Goal: Task Accomplishment & Management: Manage account settings

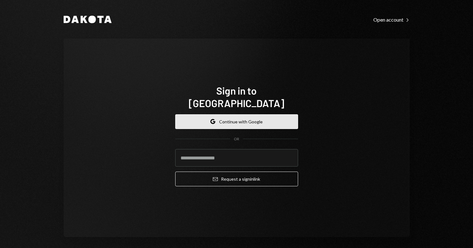
click at [268, 115] on button "Google Continue with Google" at bounding box center [236, 121] width 123 height 15
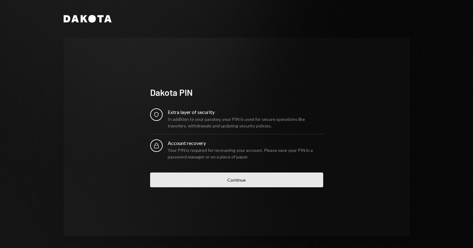
click at [251, 184] on button "Continue" at bounding box center [236, 180] width 173 height 15
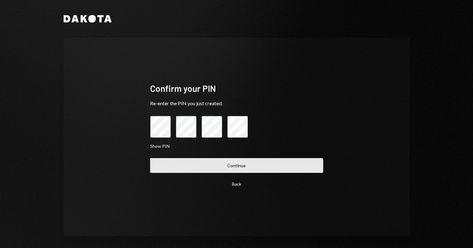
click at [213, 162] on button "Continue" at bounding box center [236, 165] width 173 height 15
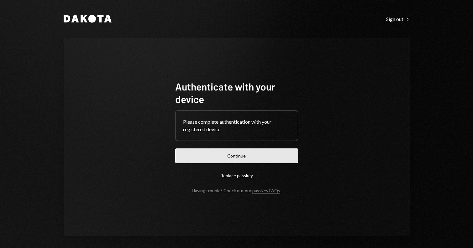
click at [224, 159] on button "Continue" at bounding box center [236, 155] width 123 height 15
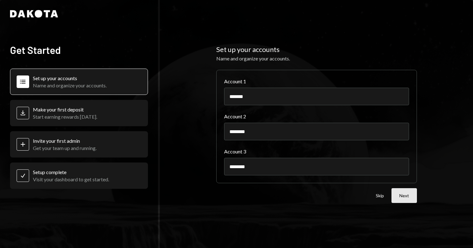
click at [399, 195] on button "Next" at bounding box center [403, 195] width 25 height 15
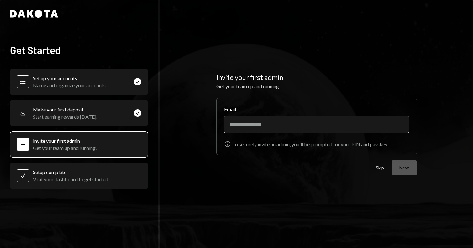
click at [328, 127] on input "Email" at bounding box center [316, 125] width 185 height 18
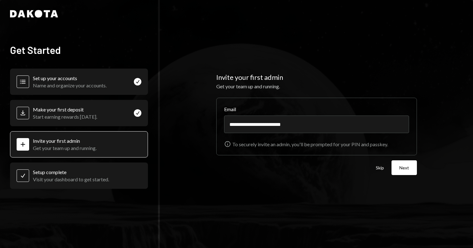
type input "**********"
click at [397, 168] on button "Next" at bounding box center [403, 167] width 25 height 15
click at [379, 168] on button "Skip" at bounding box center [379, 168] width 8 height 6
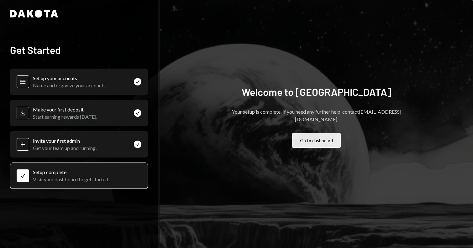
click at [308, 140] on button "Go to dashboard" at bounding box center [316, 140] width 49 height 15
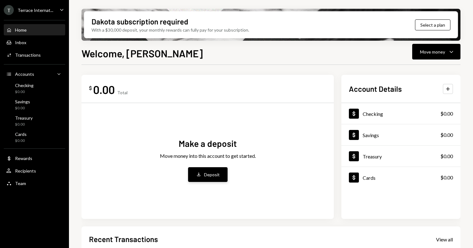
click at [215, 173] on div "Deposit" at bounding box center [212, 174] width 16 height 7
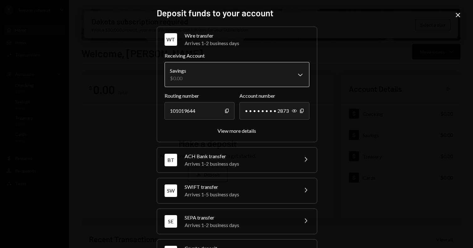
scroll to position [27, 0]
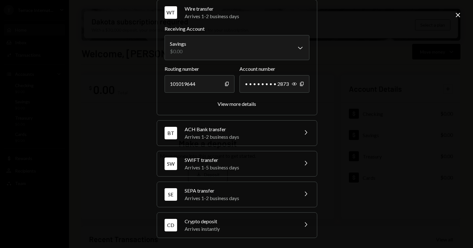
click at [228, 221] on div "Crypto deposit" at bounding box center [239, 222] width 110 height 8
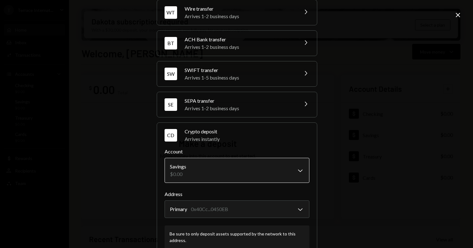
scroll to position [67, 0]
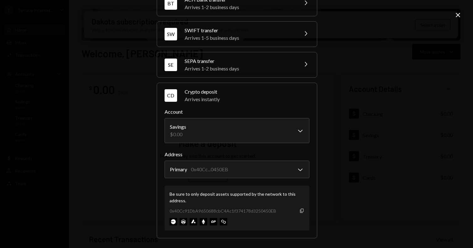
click at [299, 211] on icon "Copy" at bounding box center [301, 210] width 5 height 5
click at [454, 12] on icon "Close" at bounding box center [458, 15] width 8 height 8
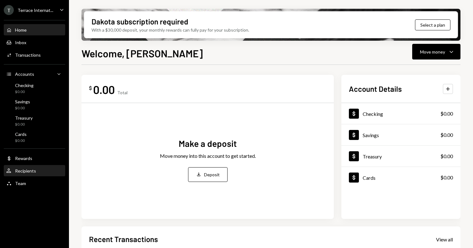
click at [29, 174] on div "User Recipients" at bounding box center [34, 171] width 56 height 11
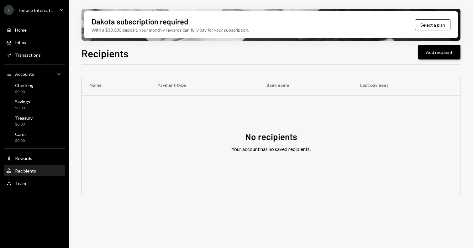
click at [432, 46] on button "Add recipient" at bounding box center [439, 52] width 42 height 15
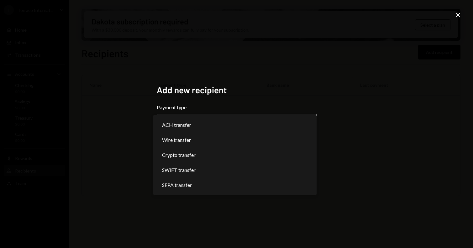
click at [205, 127] on body "**********" at bounding box center [236, 124] width 473 height 248
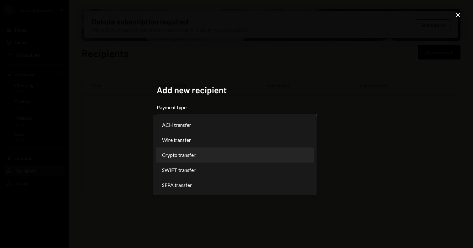
select select "******"
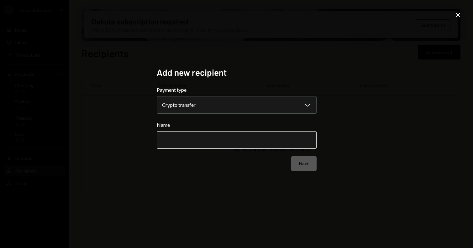
click at [214, 138] on input "Name" at bounding box center [237, 140] width 160 height 18
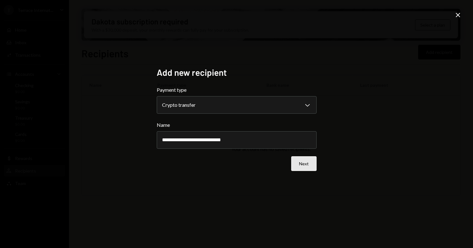
type input "**********"
click at [294, 164] on button "Next" at bounding box center [303, 163] width 25 height 15
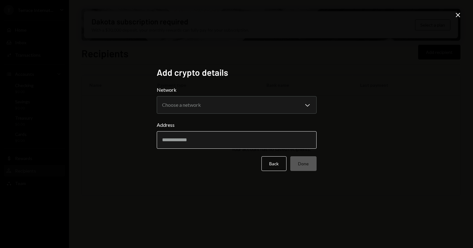
click at [245, 139] on input "Address" at bounding box center [237, 140] width 160 height 18
paste input "**********"
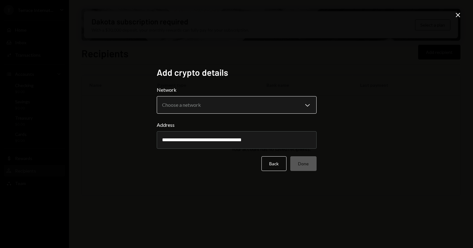
type input "**********"
click at [247, 109] on div "Network Choose a network Chevron Down ******** ******" at bounding box center [237, 100] width 160 height 28
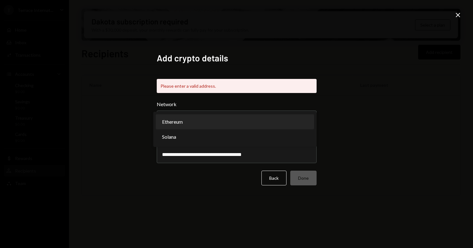
select select "**********"
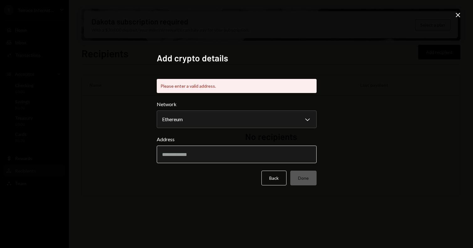
click at [270, 155] on input "Address" at bounding box center [237, 155] width 160 height 18
paste input "**********"
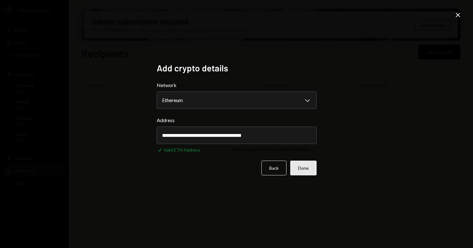
type input "**********"
click at [306, 170] on button "Done" at bounding box center [303, 168] width 26 height 15
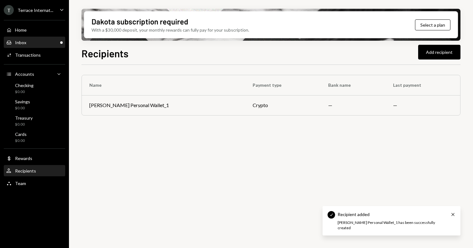
click at [36, 46] on div "Inbox Inbox" at bounding box center [34, 42] width 56 height 11
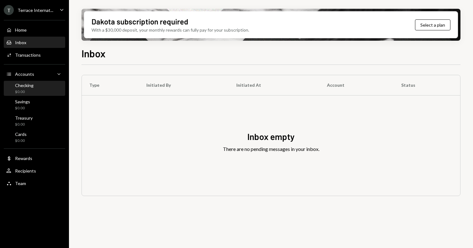
click at [26, 85] on div "Checking" at bounding box center [24, 85] width 18 height 5
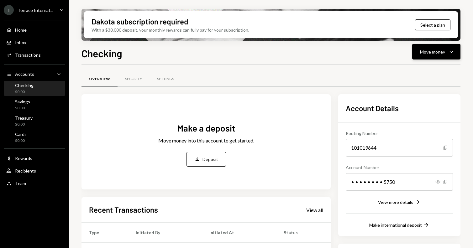
click at [455, 52] on button "Move money Caret Down" at bounding box center [436, 52] width 48 height 16
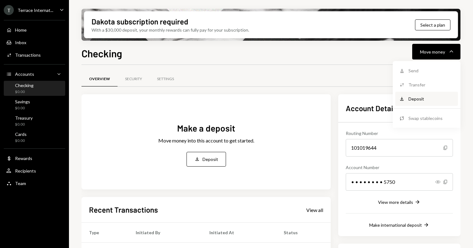
click at [425, 102] on div "Deposit Deposit" at bounding box center [426, 99] width 63 height 14
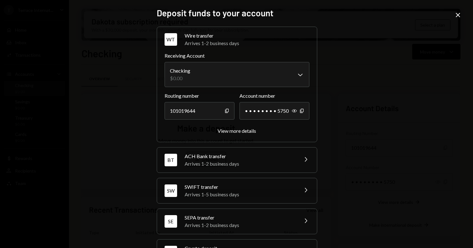
scroll to position [27, 0]
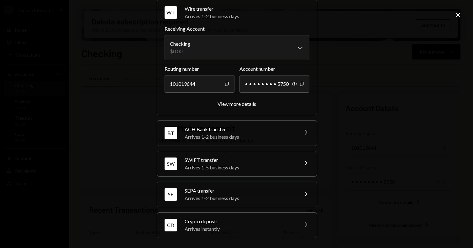
click at [263, 223] on div "Crypto deposit" at bounding box center [239, 222] width 110 height 8
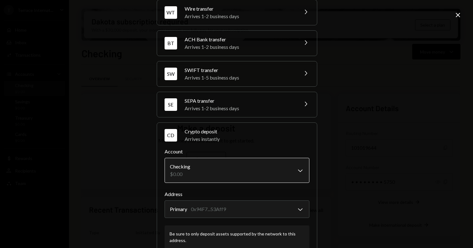
scroll to position [67, 0]
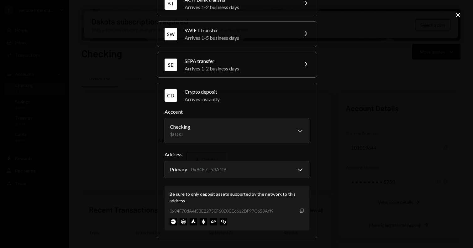
click at [300, 210] on icon "Copy" at bounding box center [301, 210] width 5 height 5
click at [300, 213] on div "0x94F70dA4f53E22750F60E0CEc612DF97C653Aff9 Copy" at bounding box center [236, 211] width 135 height 7
click at [300, 211] on icon "Copy" at bounding box center [301, 210] width 5 height 5
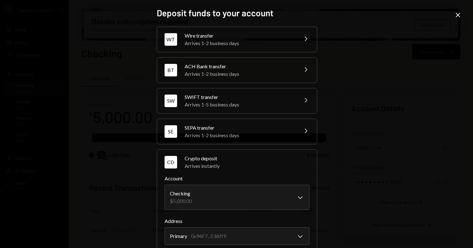
click at [458, 20] on div "**********" at bounding box center [236, 124] width 473 height 248
click at [458, 15] on icon "Close" at bounding box center [458, 15] width 8 height 8
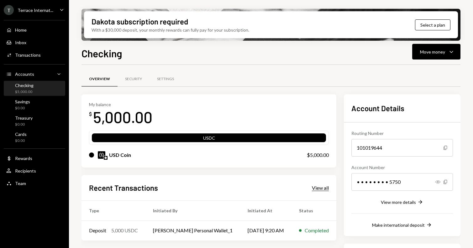
click at [321, 189] on div "View all" at bounding box center [320, 188] width 17 height 6
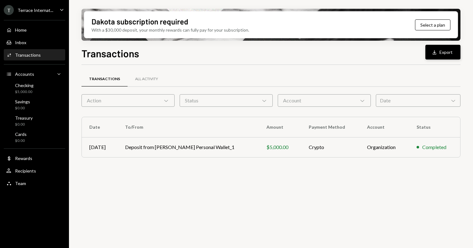
click at [443, 53] on button "Download Export" at bounding box center [442, 52] width 35 height 15
click at [143, 75] on div "All Activity" at bounding box center [146, 79] width 38 height 15
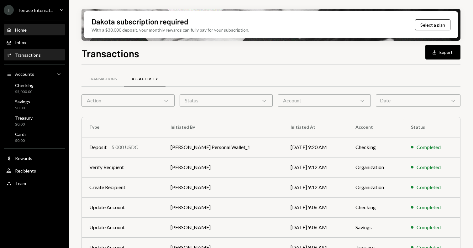
click at [37, 28] on div "Home Home" at bounding box center [34, 30] width 56 height 6
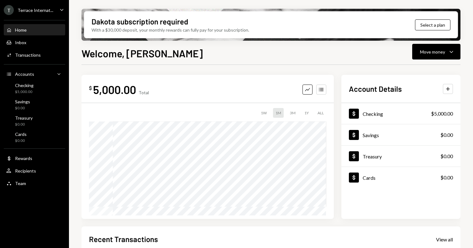
click at [61, 10] on icon "Caret Down" at bounding box center [61, 9] width 7 height 7
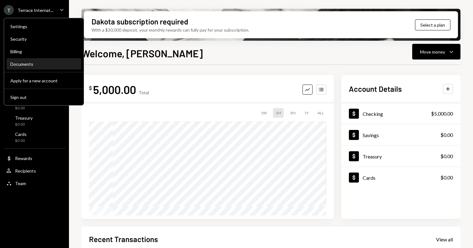
click at [50, 68] on div "Documents" at bounding box center [43, 64] width 67 height 11
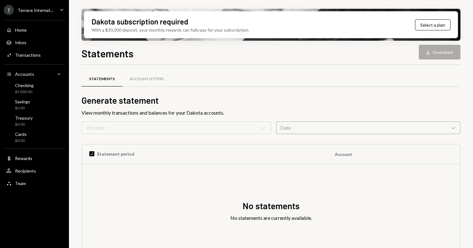
click at [218, 125] on form "Account Chevron Down Date Chevron Down" at bounding box center [270, 128] width 379 height 13
click at [301, 127] on div "Date Chevron Down" at bounding box center [368, 128] width 184 height 13
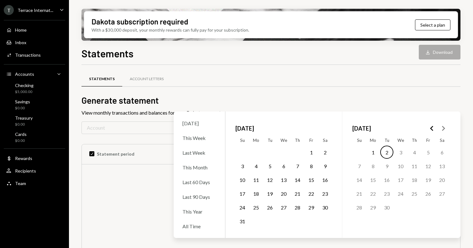
click at [383, 150] on button "2" at bounding box center [386, 152] width 13 height 13
click at [374, 151] on button "1" at bounding box center [372, 152] width 13 height 13
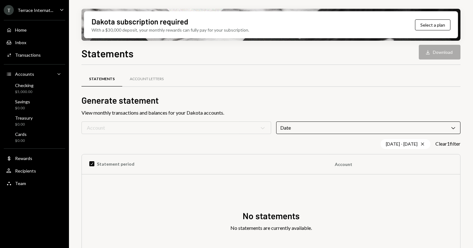
click at [378, 106] on div "Statements Account Letters Generate statement View monthly transactions and bal…" at bounding box center [270, 181] width 379 height 213
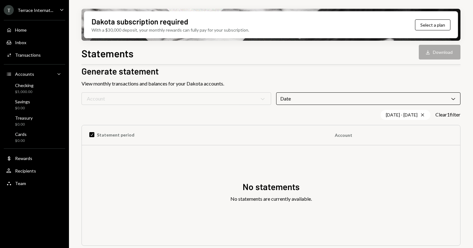
scroll to position [32, 0]
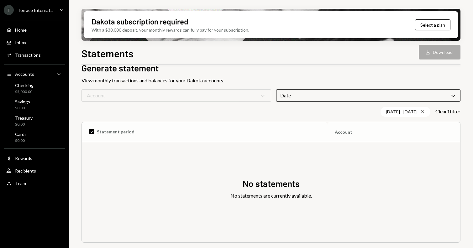
click at [131, 137] on th "Check Statement period" at bounding box center [204, 132] width 245 height 20
click at [93, 132] on th "Check Statement period" at bounding box center [204, 132] width 245 height 20
click at [444, 114] on button "Clear 1 filter" at bounding box center [447, 111] width 25 height 7
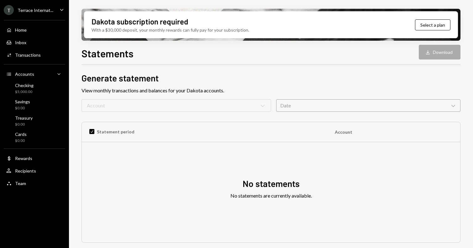
click at [444, 98] on div "Statements Account Letters Generate statement View monthly transactions and bal…" at bounding box center [270, 154] width 379 height 203
click at [445, 103] on div "Date Chevron Down" at bounding box center [368, 105] width 184 height 13
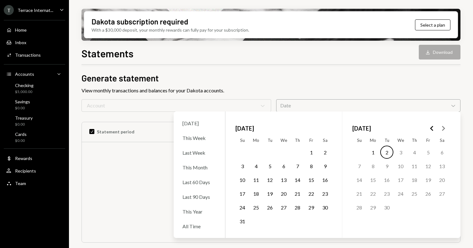
click at [384, 152] on button "2" at bounding box center [386, 152] width 13 height 13
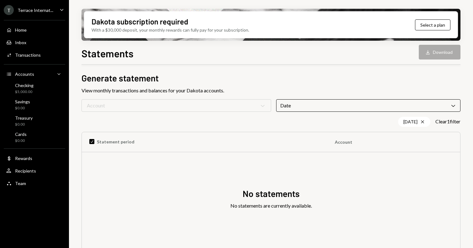
click at [385, 91] on div "View monthly transactions and balances for your Dakota accounts." at bounding box center [270, 91] width 379 height 8
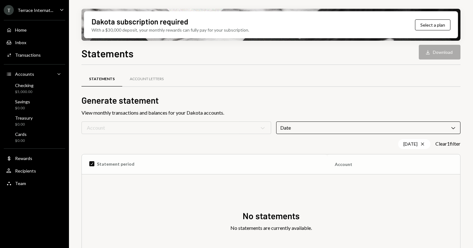
scroll to position [32, 0]
